Goal: Information Seeking & Learning: Learn about a topic

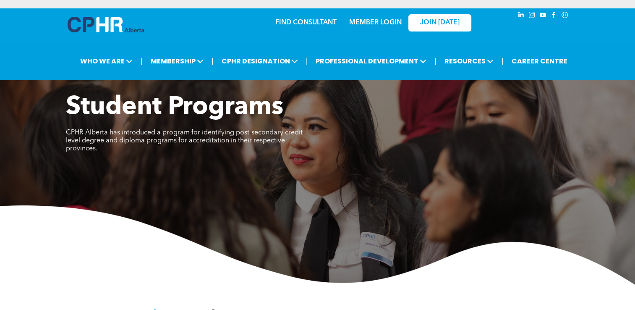
click at [78, 16] on div at bounding box center [108, 26] width 84 height 36
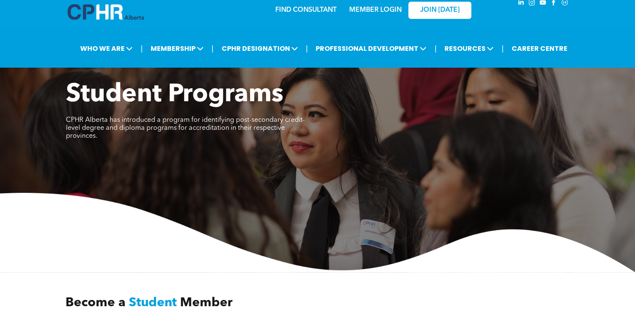
scroll to position [14, 0]
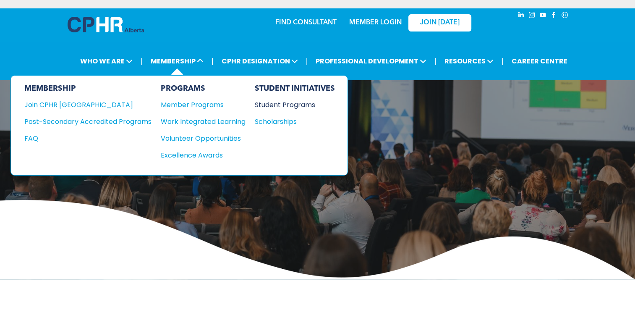
click at [264, 104] on div "Student Programs" at bounding box center [291, 105] width 72 height 10
